Goal: Transaction & Acquisition: Purchase product/service

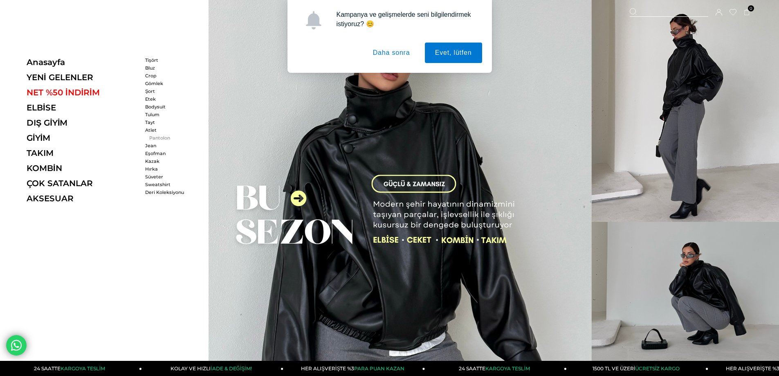
click at [148, 137] on link "Pantolon" at bounding box center [168, 138] width 47 height 6
click at [148, 100] on link "Etek" at bounding box center [168, 99] width 47 height 6
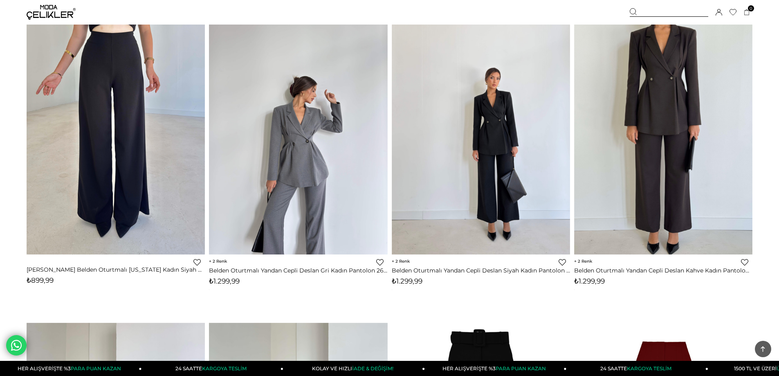
scroll to position [123, 0]
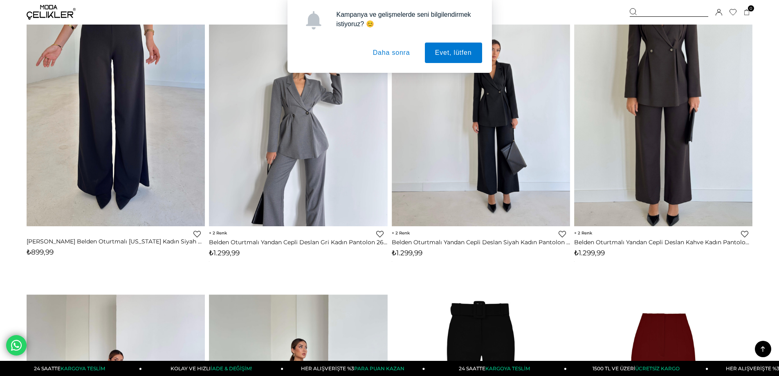
click at [126, 143] on img at bounding box center [116, 108] width 178 height 238
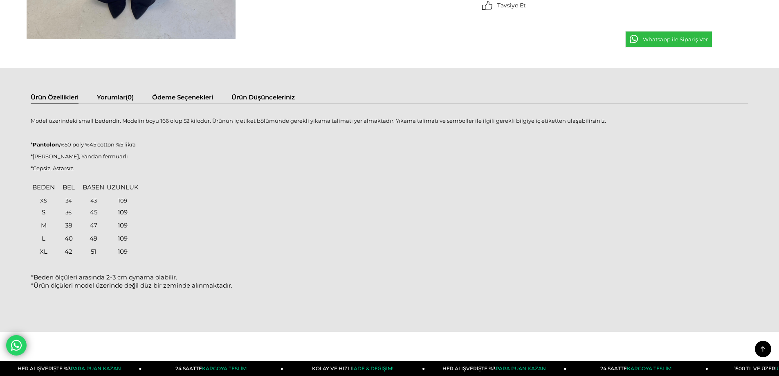
scroll to position [327, 0]
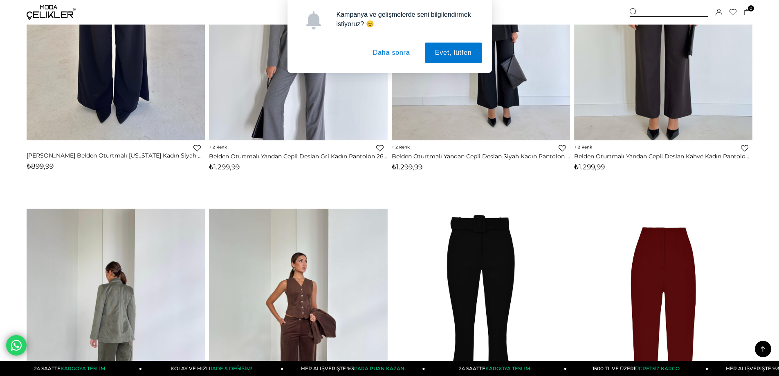
scroll to position [234, 0]
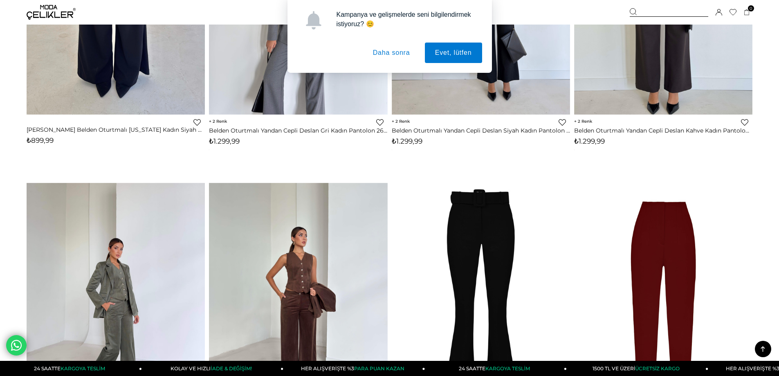
click at [393, 53] on button "Daha sonra" at bounding box center [392, 53] width 58 height 20
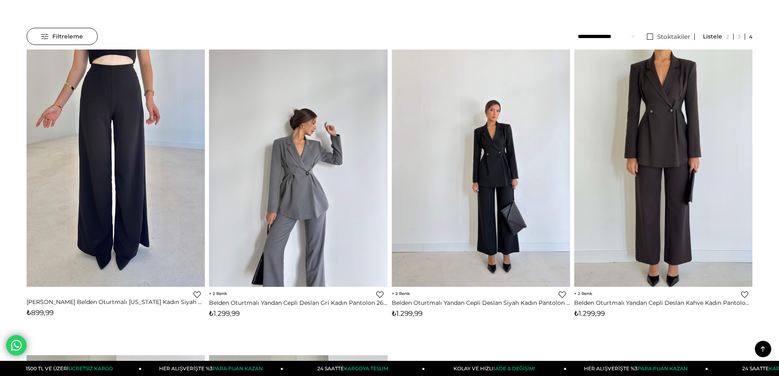
scroll to position [0, 0]
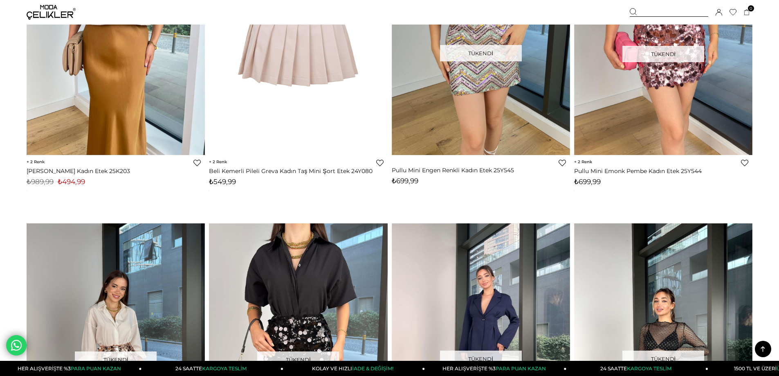
scroll to position [1022, 0]
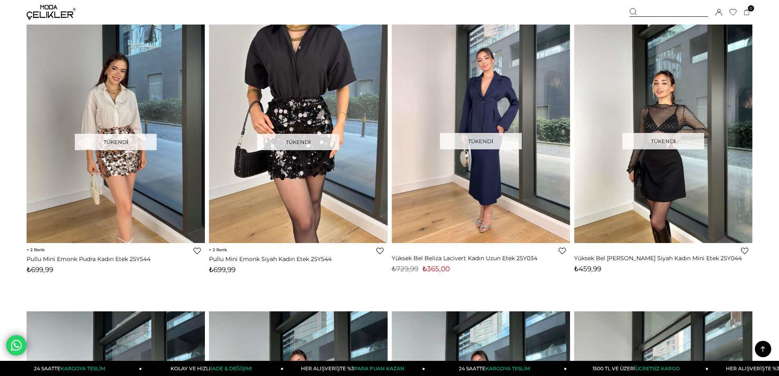
click at [45, 8] on img at bounding box center [51, 12] width 49 height 15
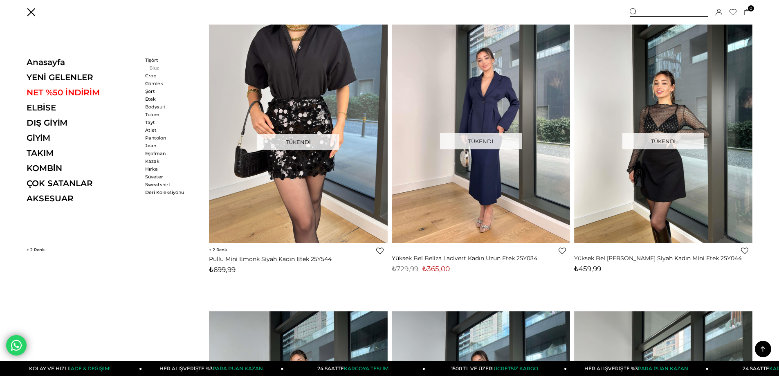
click at [152, 67] on link "Bluz" at bounding box center [168, 68] width 47 height 6
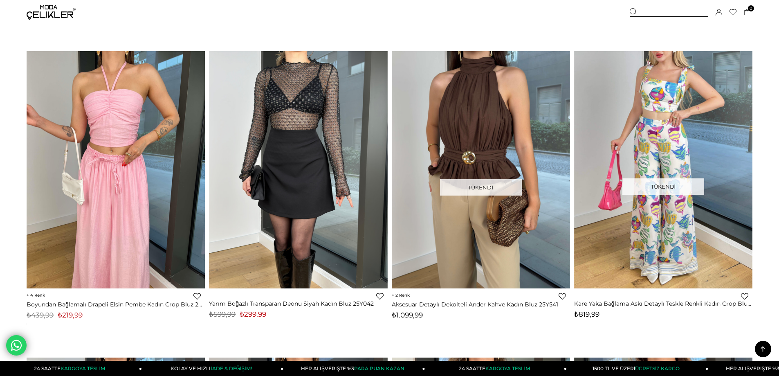
scroll to position [1431, 0]
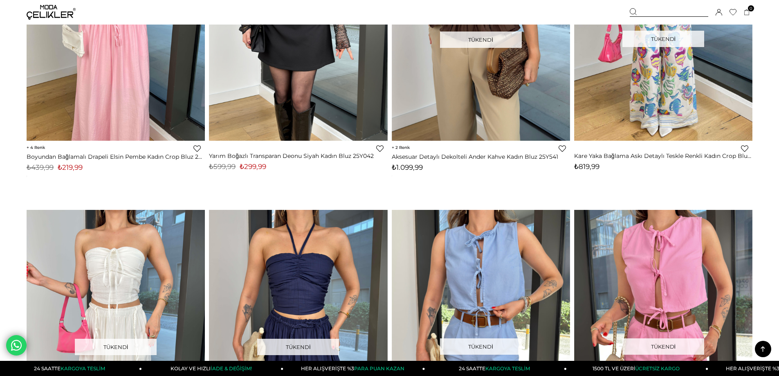
click at [61, 13] on img at bounding box center [51, 12] width 49 height 15
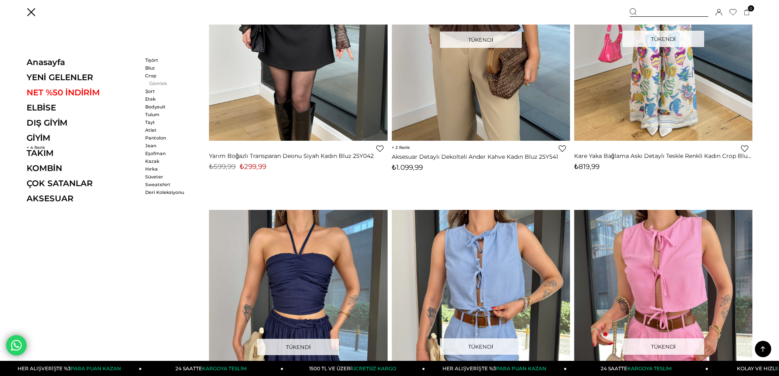
click at [153, 81] on link "Gömlek" at bounding box center [168, 84] width 47 height 6
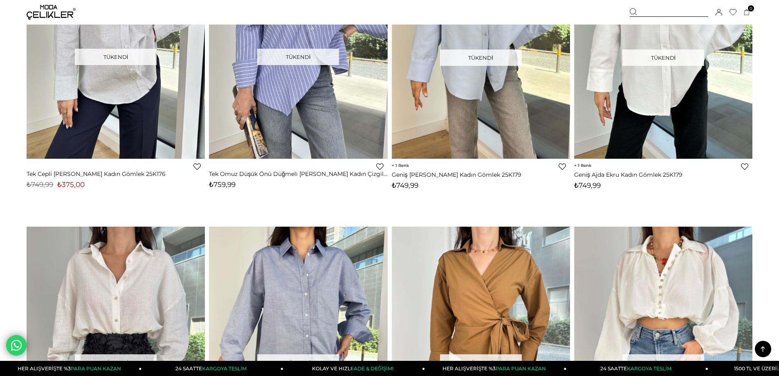
scroll to position [1472, 0]
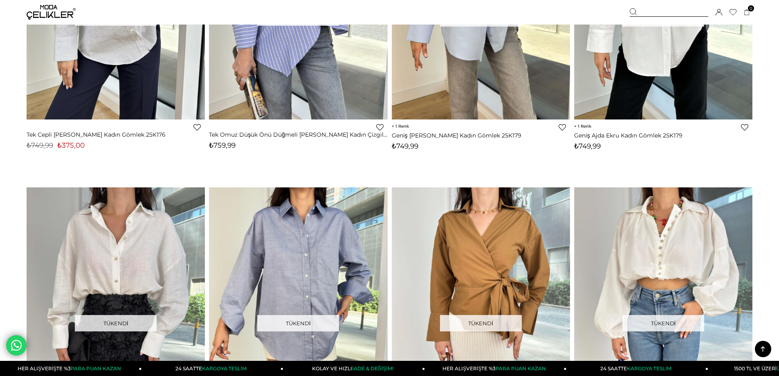
click at [51, 6] on img at bounding box center [51, 12] width 49 height 15
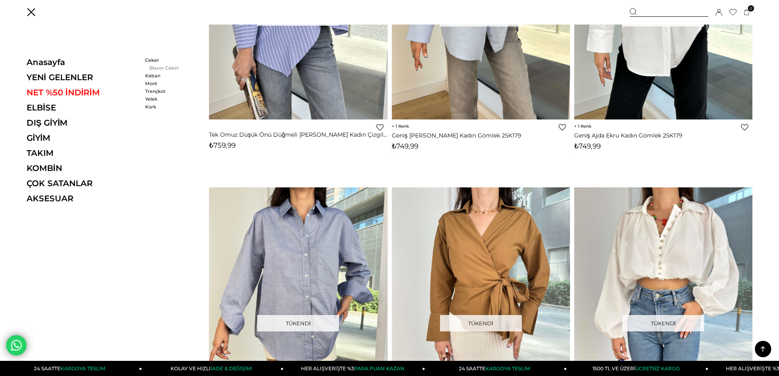
click at [159, 70] on link "Blazer Ceket" at bounding box center [168, 68] width 47 height 6
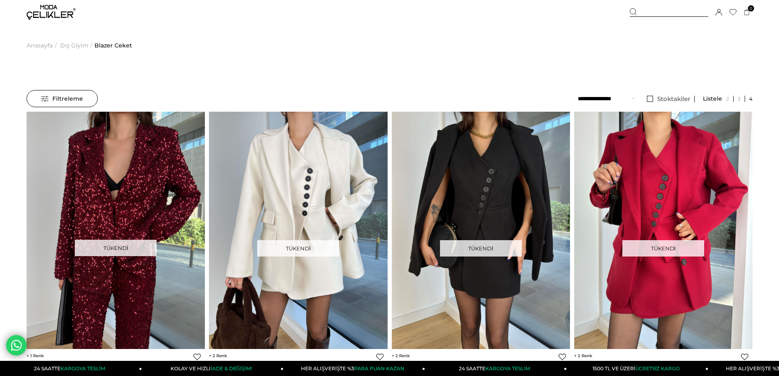
click at [52, 7] on img at bounding box center [51, 12] width 49 height 15
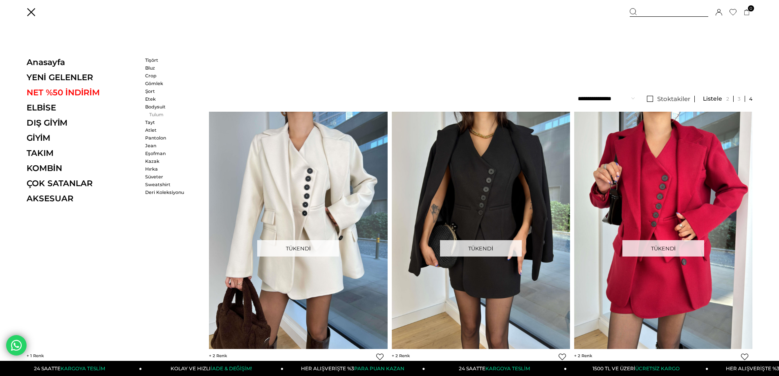
click at [152, 114] on link "Tulum" at bounding box center [168, 115] width 47 height 6
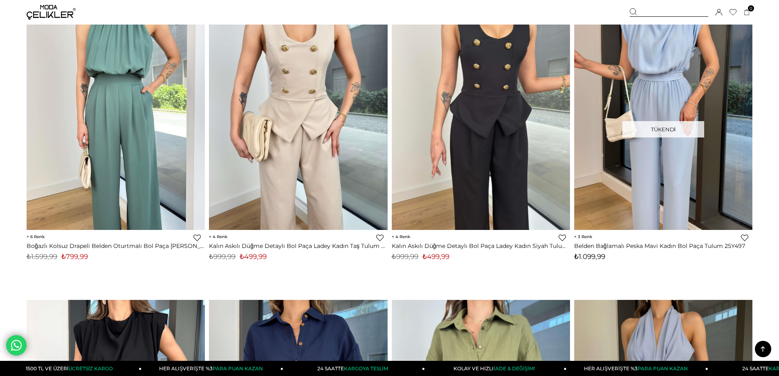
scroll to position [2576, 0]
